Goal: Understand process/instructions: Learn how to perform a task or action

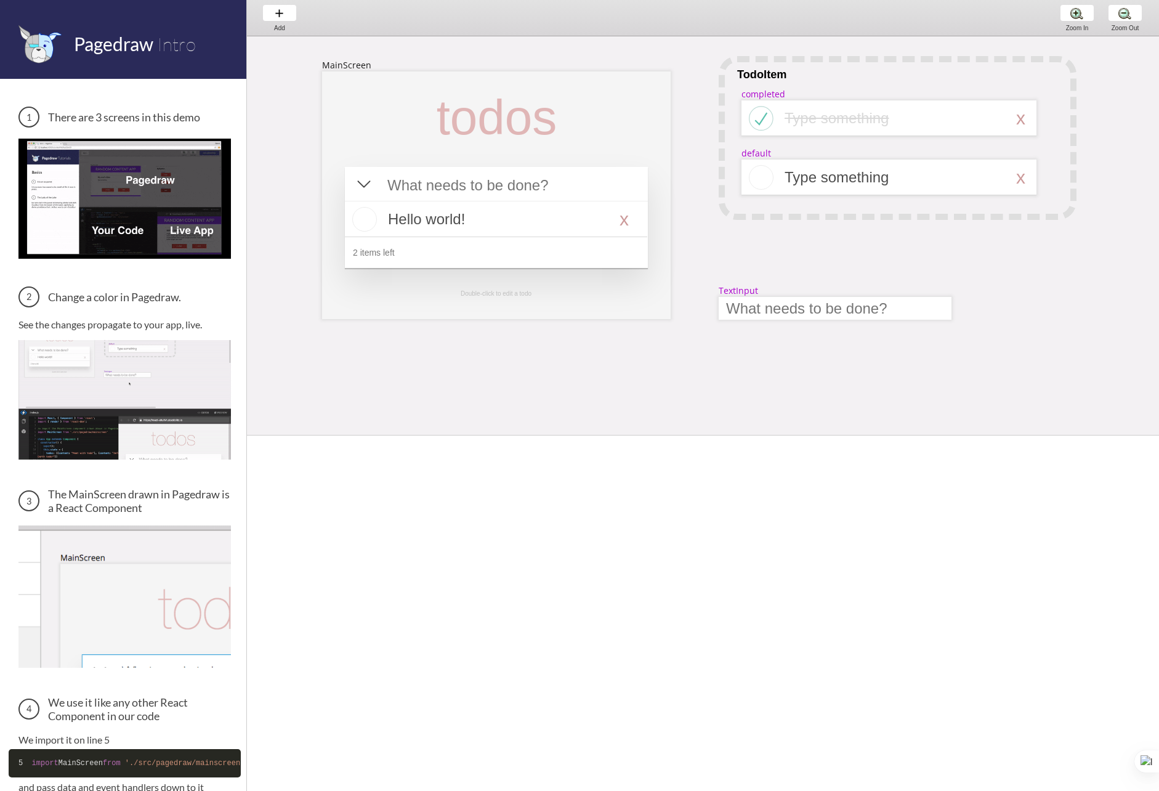
scroll to position [177, 0]
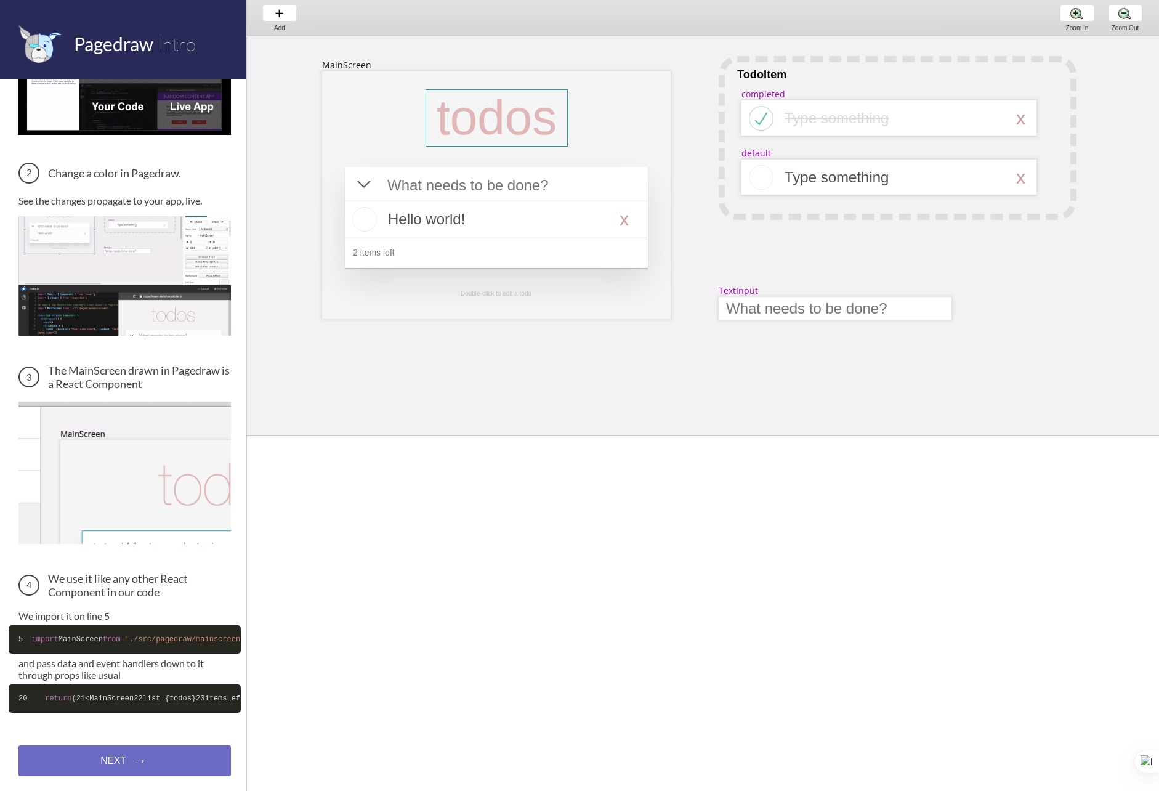
click at [535, 122] on div at bounding box center [497, 117] width 142 height 57
select select "3"
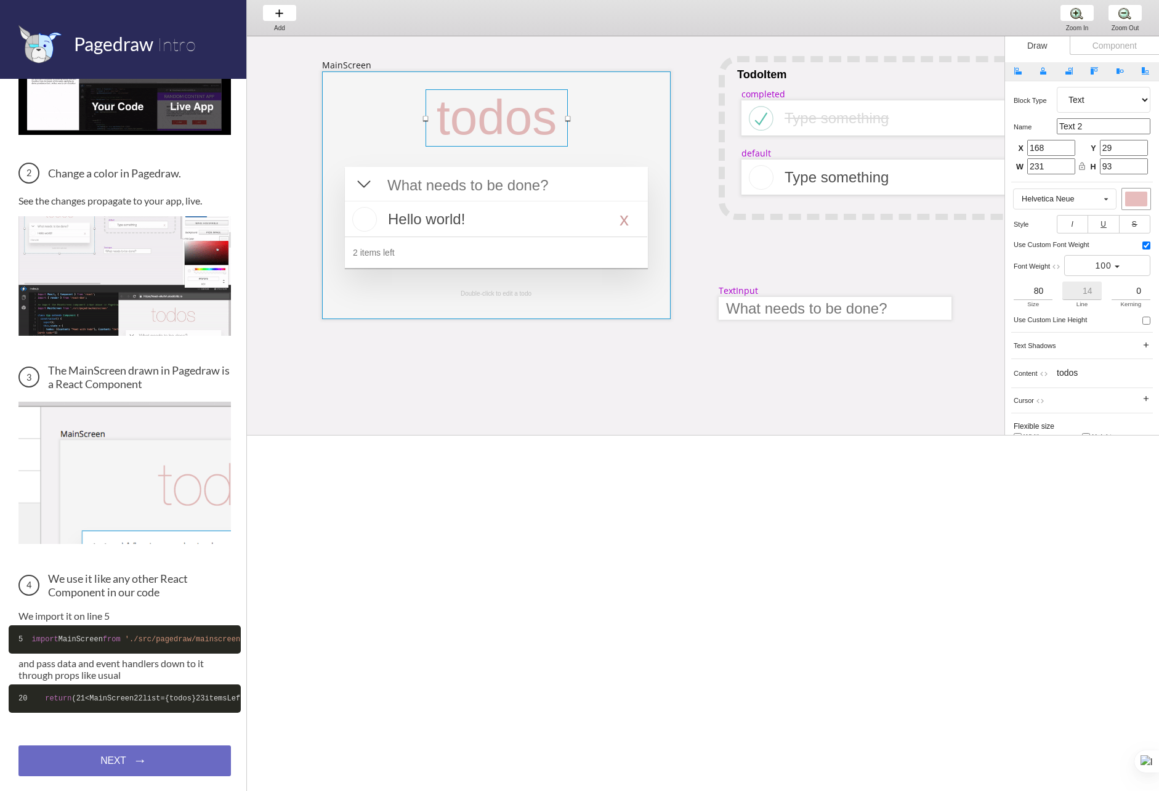
click at [603, 106] on div at bounding box center [496, 195] width 349 height 248
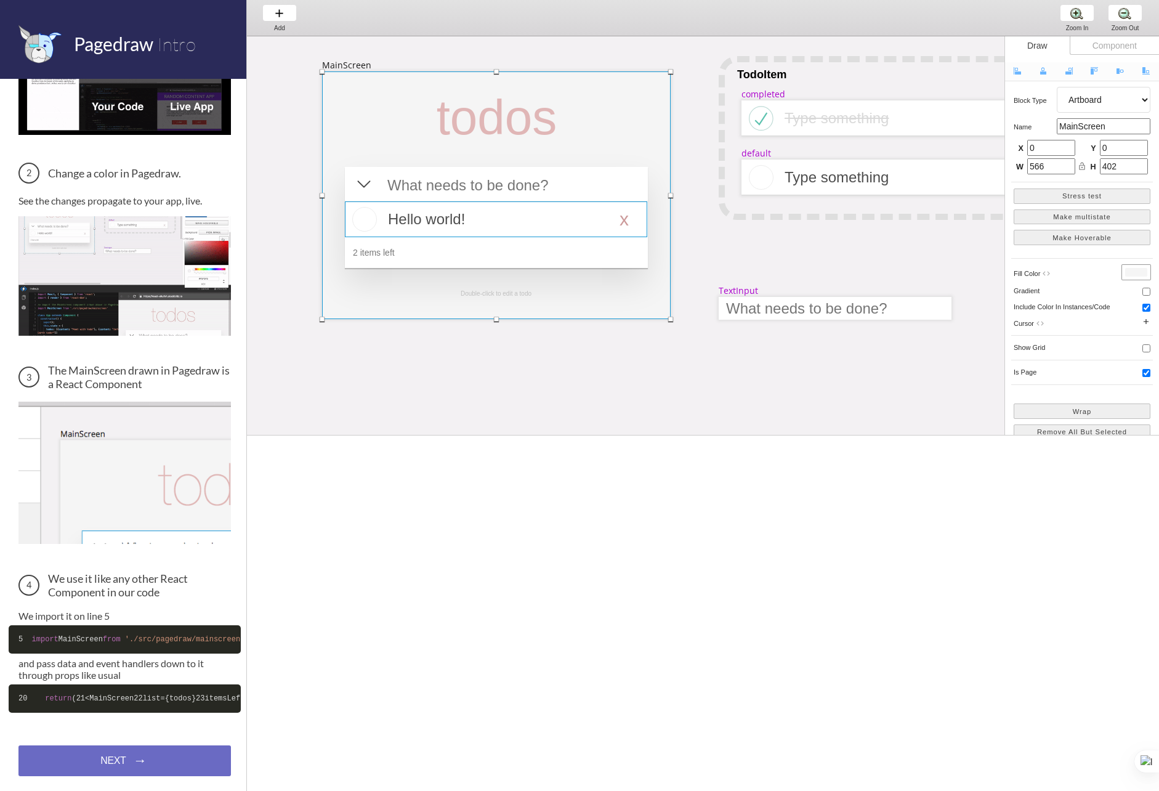
click at [586, 219] on div at bounding box center [496, 219] width 302 height 36
select select "16"
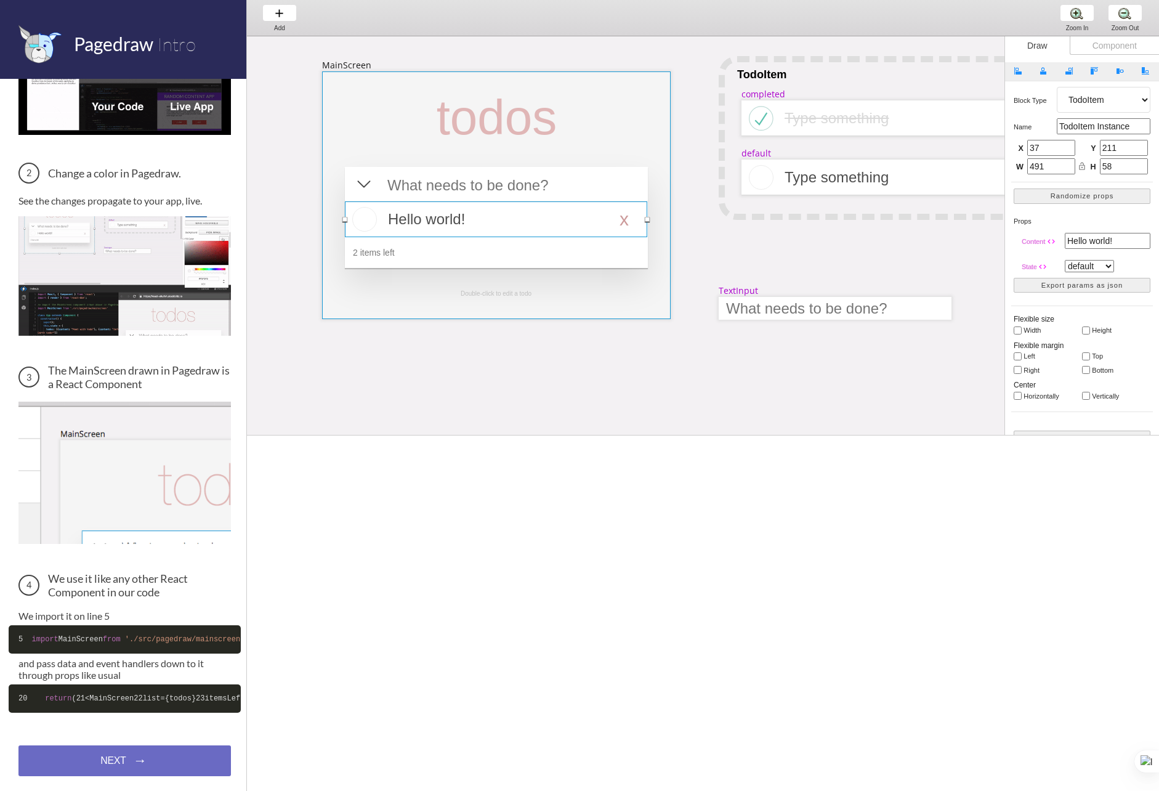
click at [551, 310] on div at bounding box center [496, 195] width 349 height 248
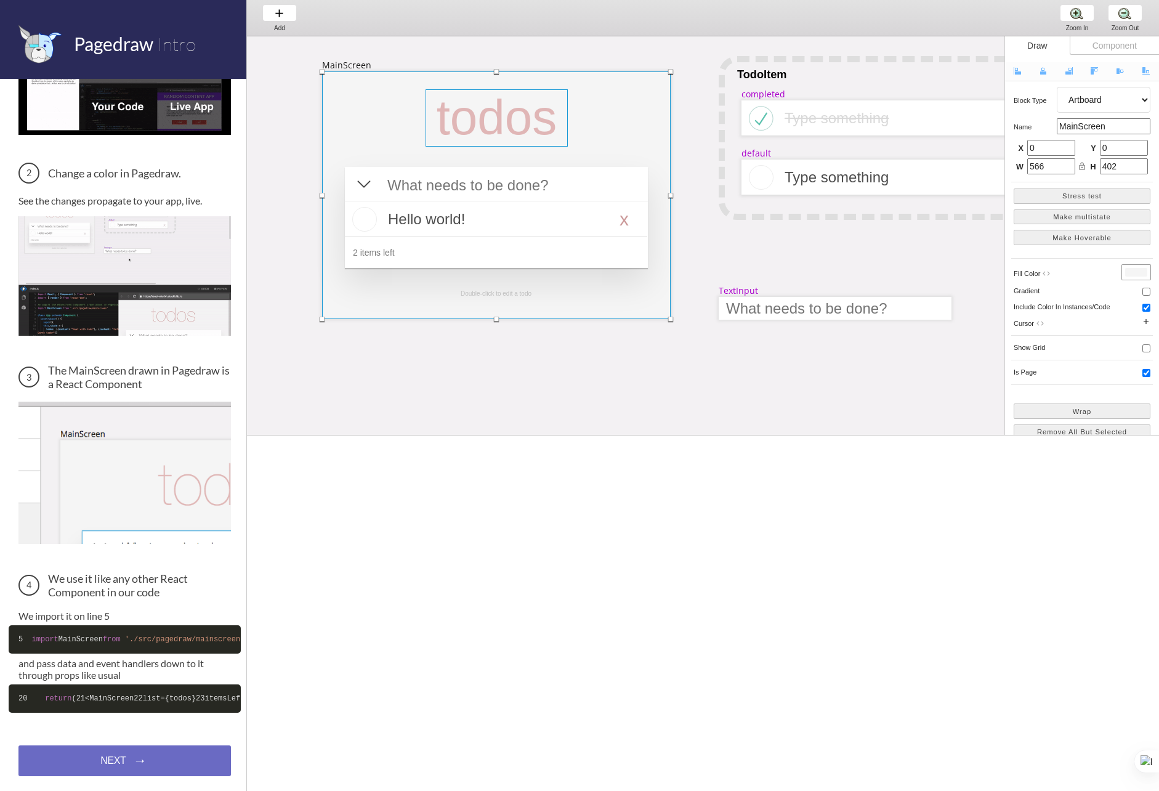
click at [548, 107] on div at bounding box center [497, 117] width 142 height 57
select select "3"
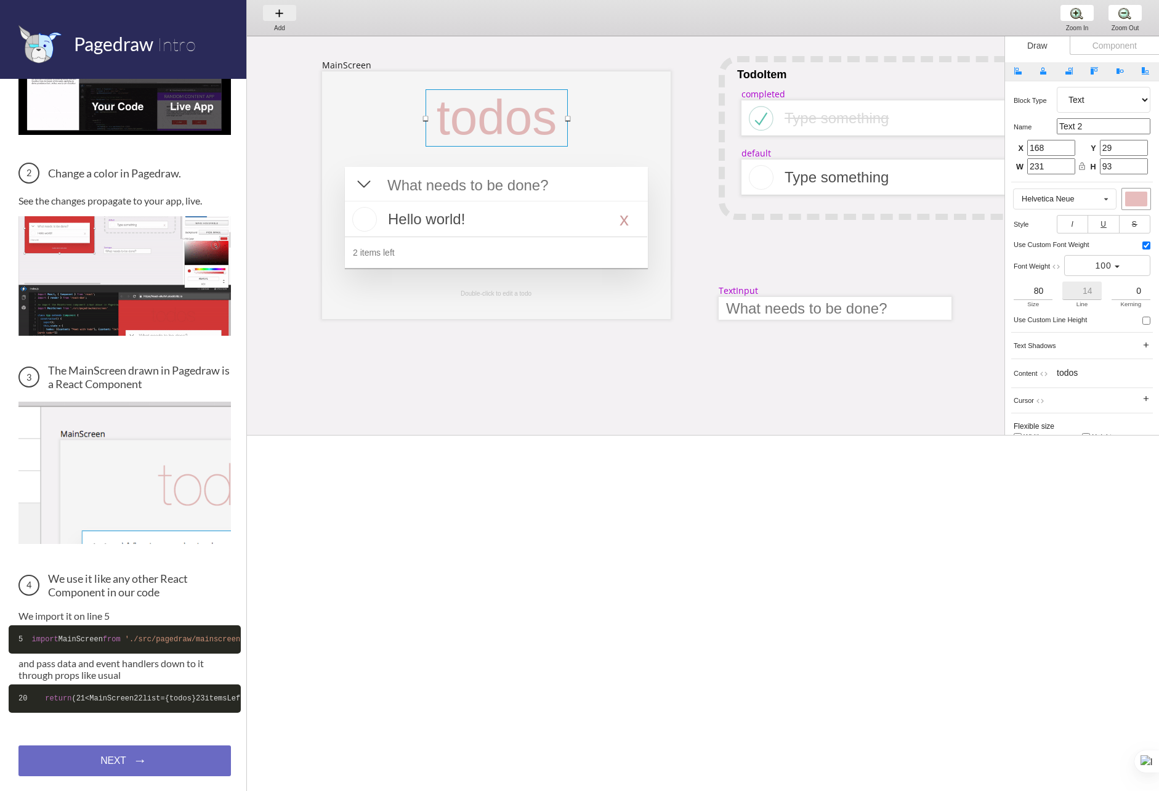
click at [277, 14] on div "Add Add Add" at bounding box center [279, 17] width 47 height 35
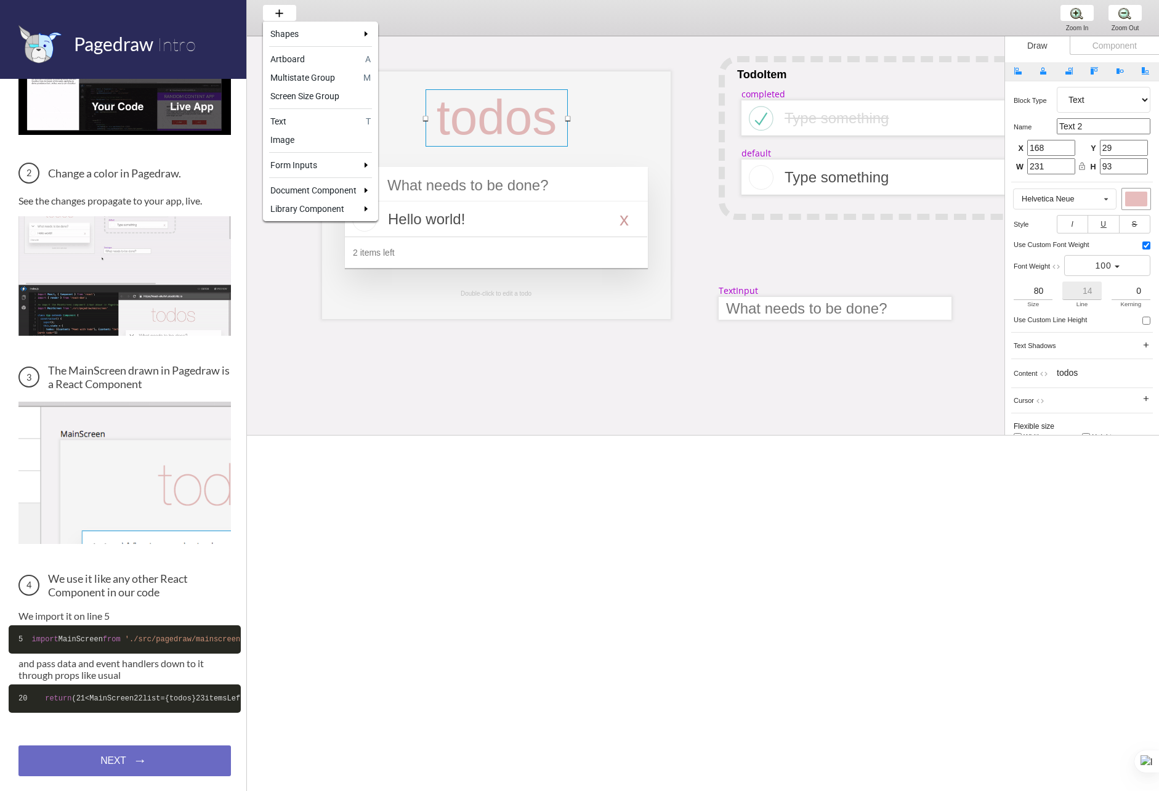
click at [687, 59] on div at bounding box center [579, 395] width 1159 height 791
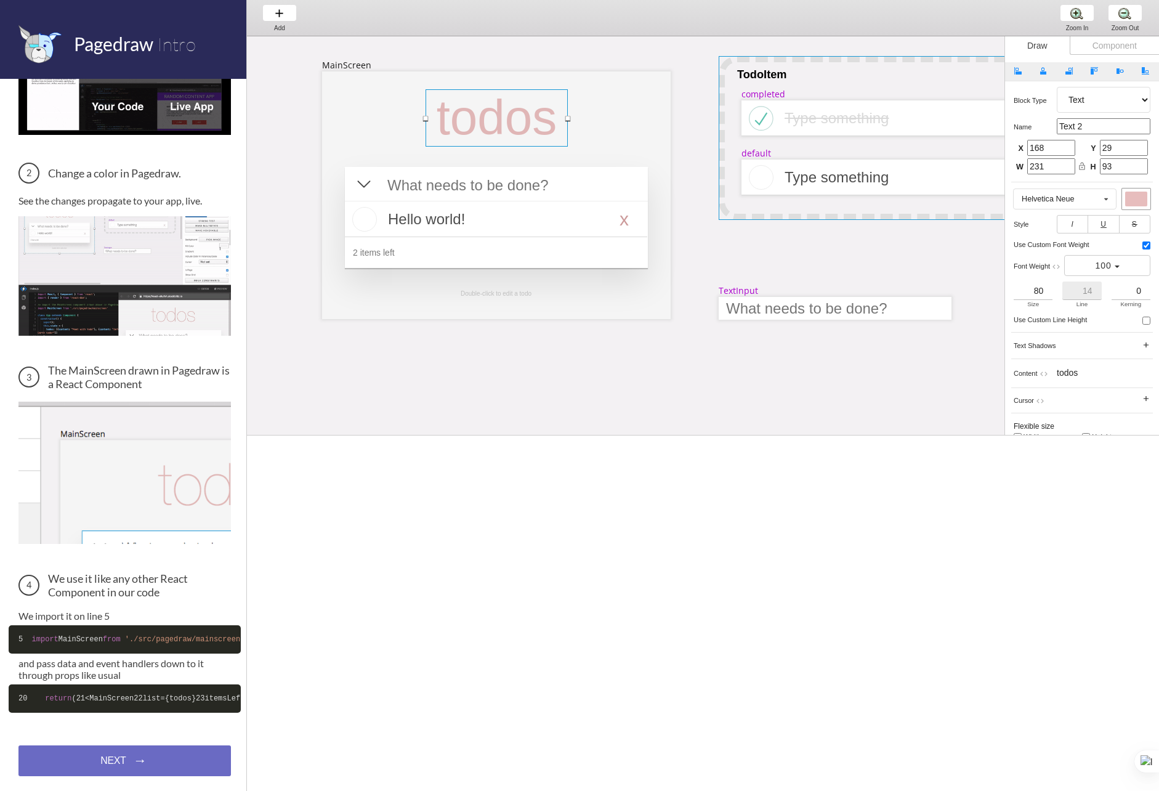
click at [727, 67] on div at bounding box center [898, 138] width 358 height 164
select select "1"
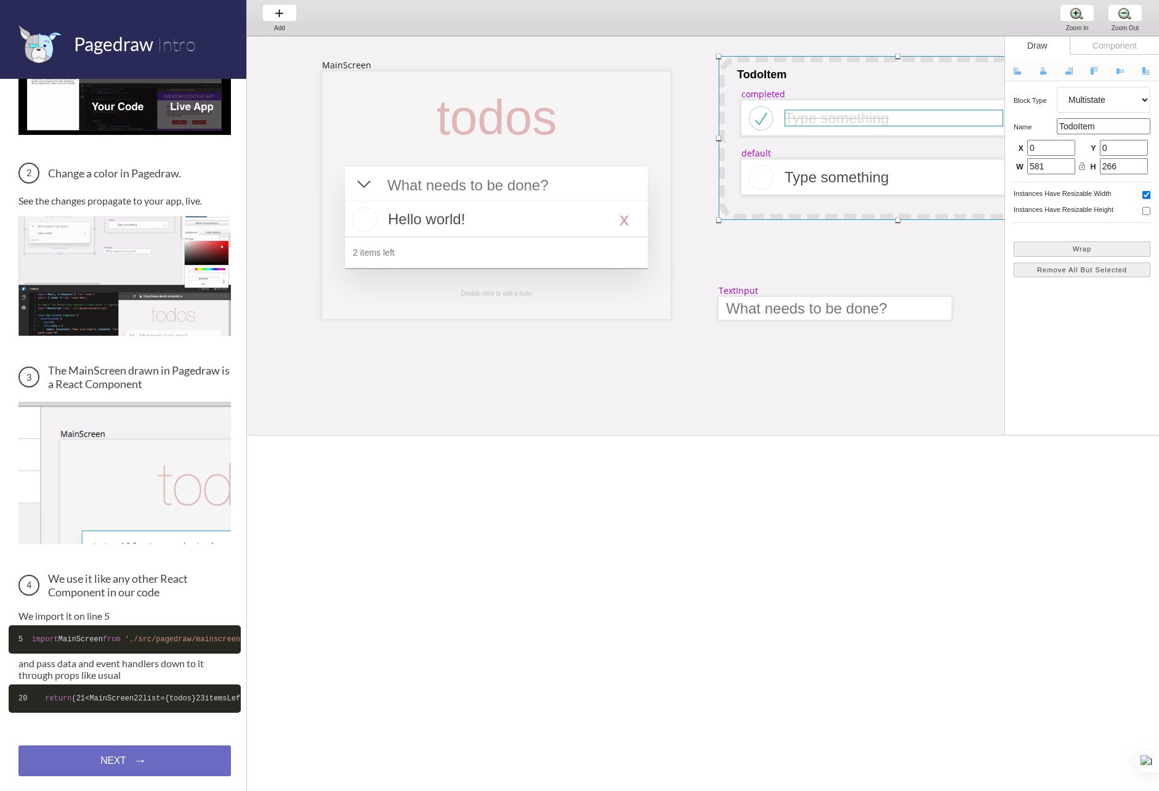
click at [859, 115] on div at bounding box center [894, 118] width 219 height 17
select select "3"
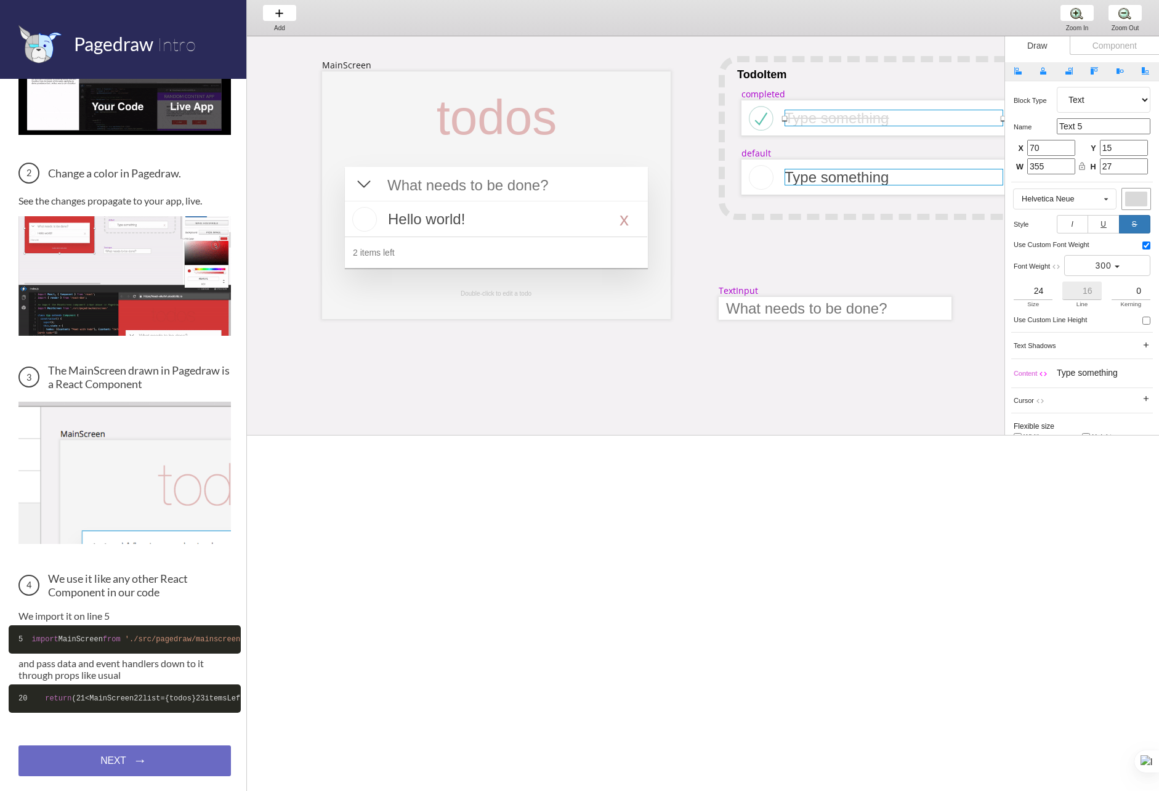
click at [829, 182] on div at bounding box center [894, 177] width 219 height 17
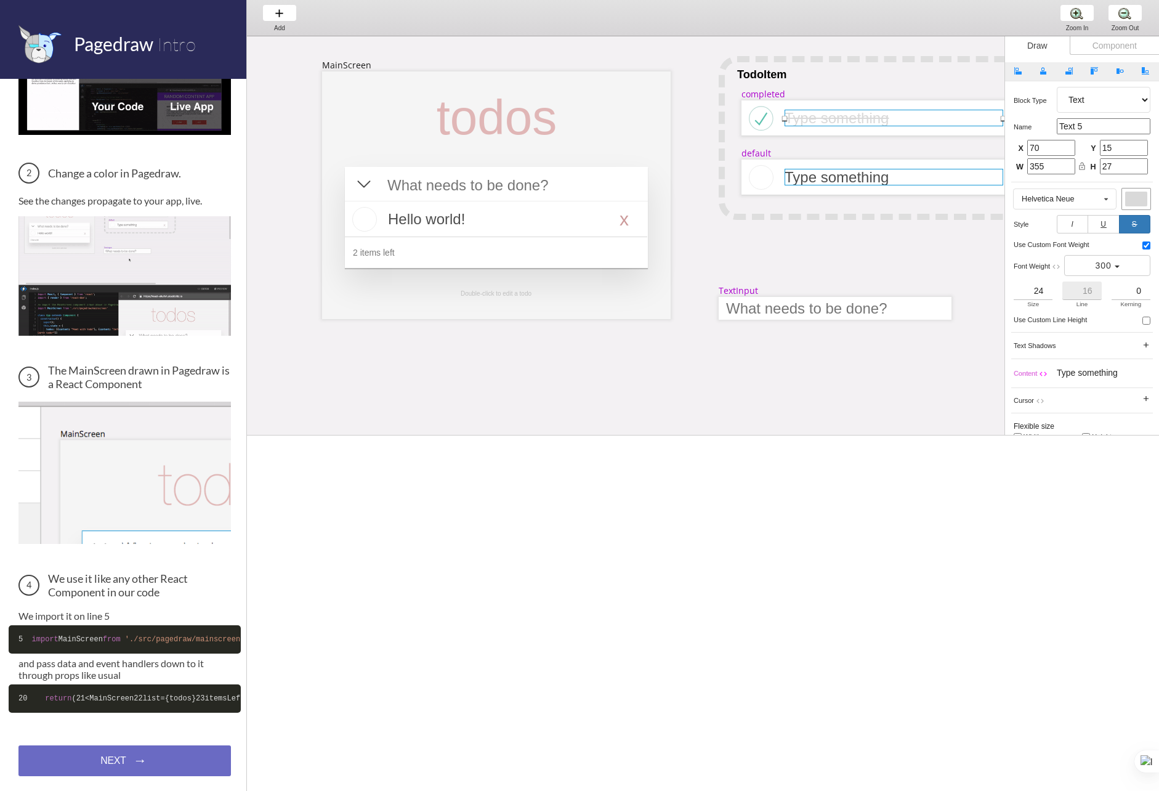
select select "3"
click at [763, 184] on div at bounding box center [761, 177] width 25 height 25
select select "4"
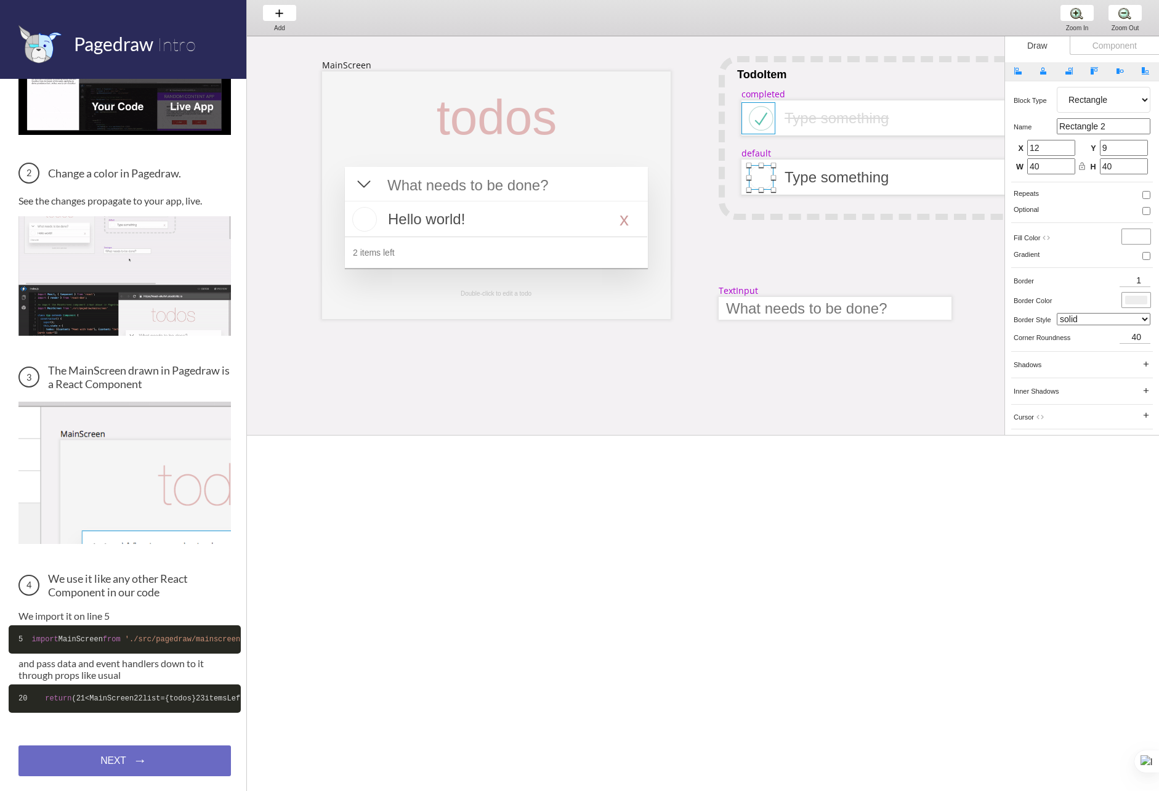
click at [764, 114] on div at bounding box center [759, 118] width 34 height 32
select select "8"
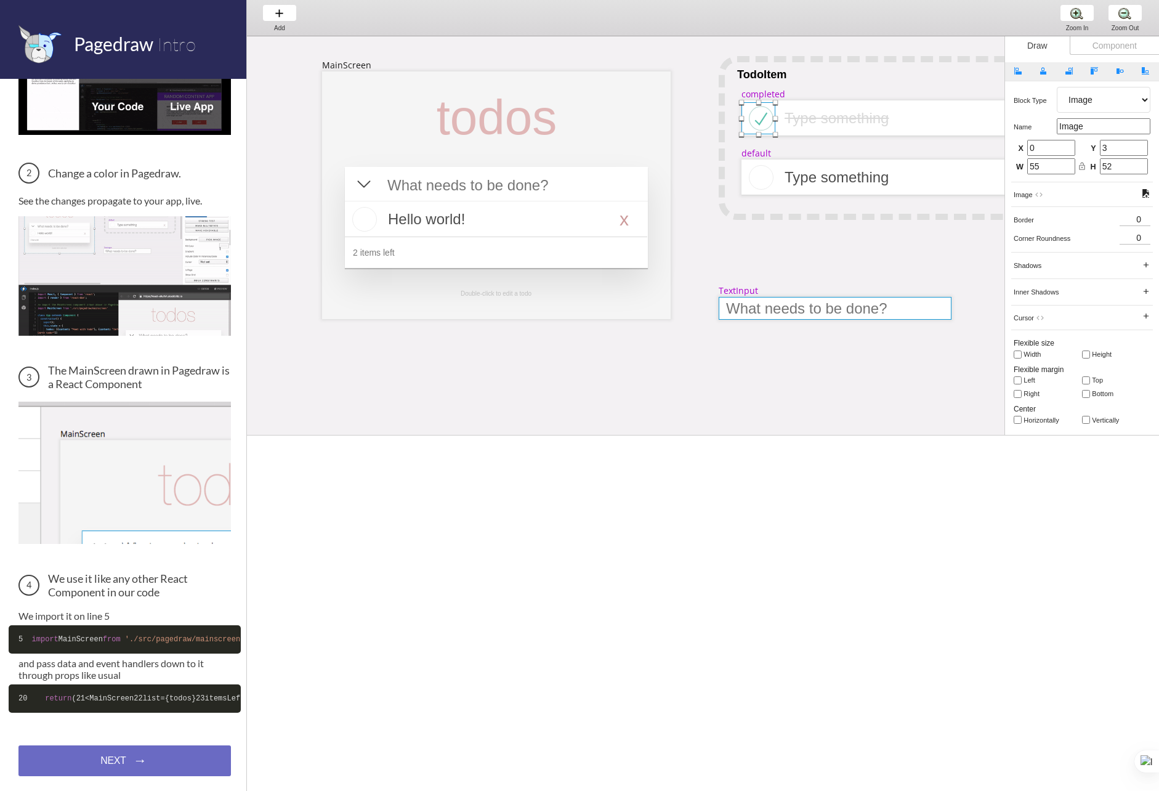
click at [823, 302] on div at bounding box center [835, 308] width 233 height 23
select select "9"
